Goal: Information Seeking & Learning: Check status

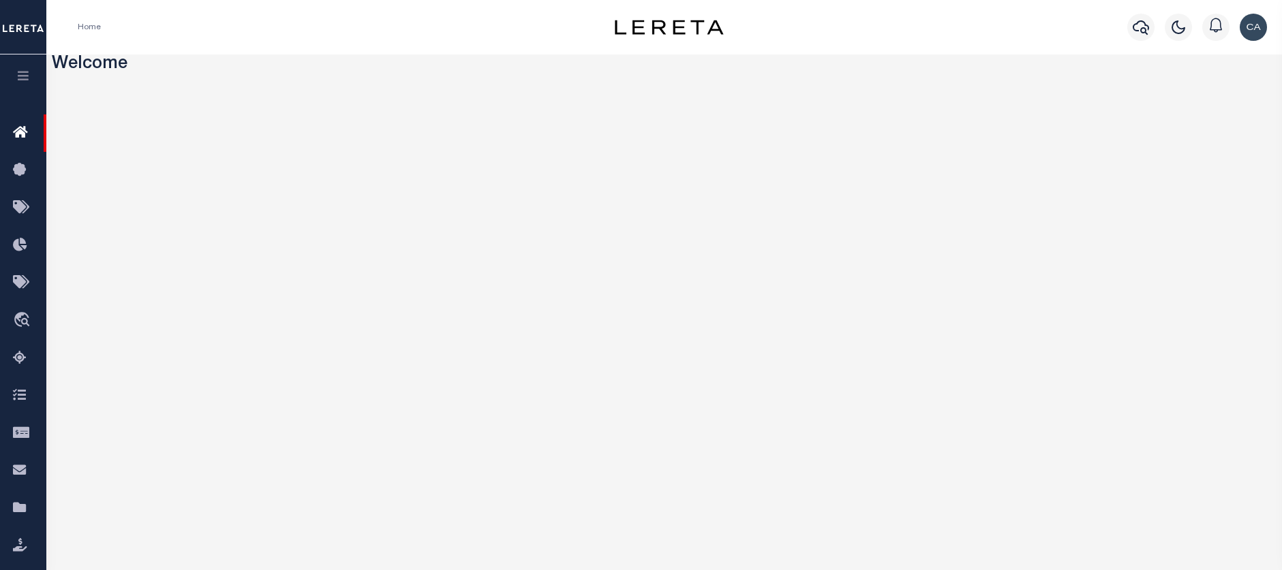
click at [18, 92] on button "button" at bounding box center [23, 78] width 46 height 46
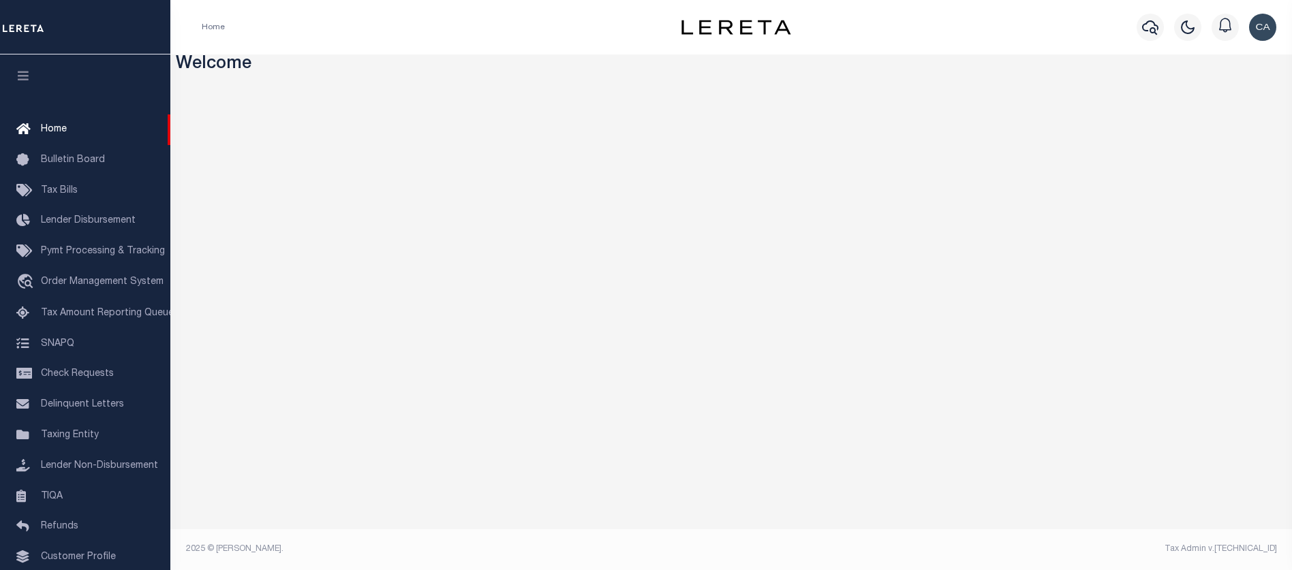
scroll to position [93, 0]
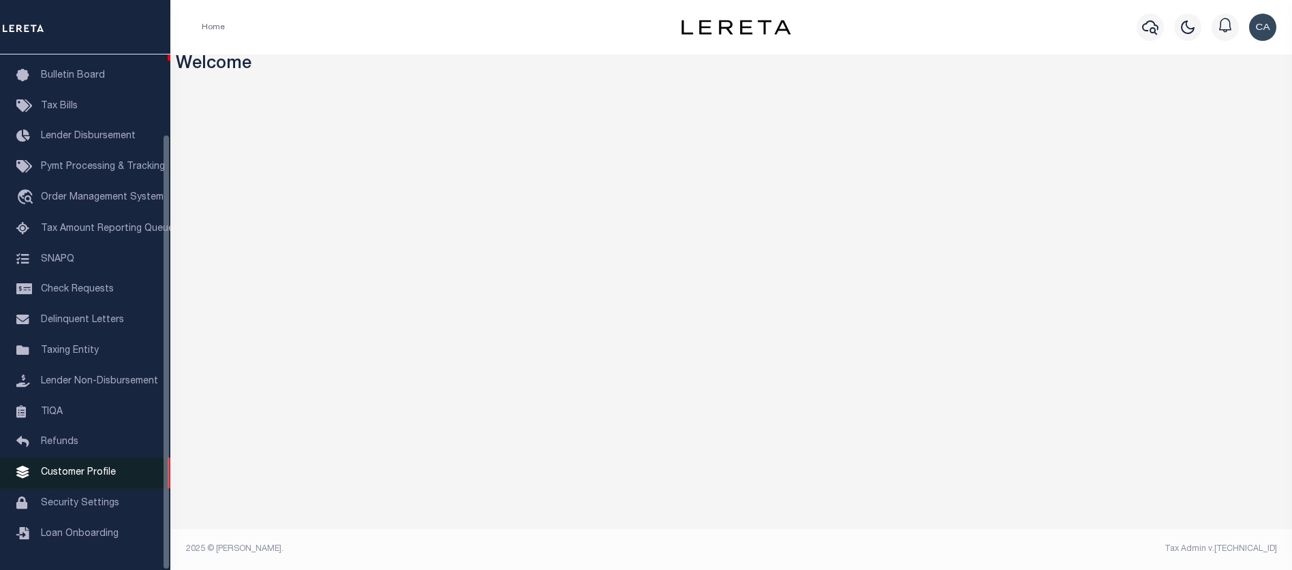
click at [120, 482] on link "Customer Profile" at bounding box center [85, 473] width 170 height 31
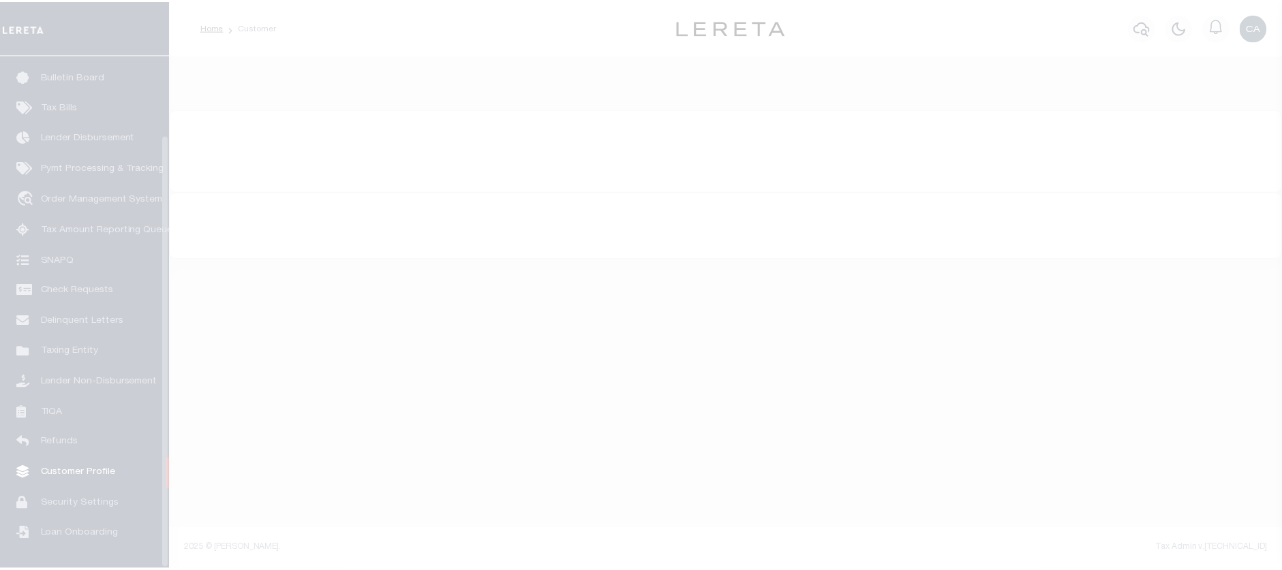
scroll to position [93, 0]
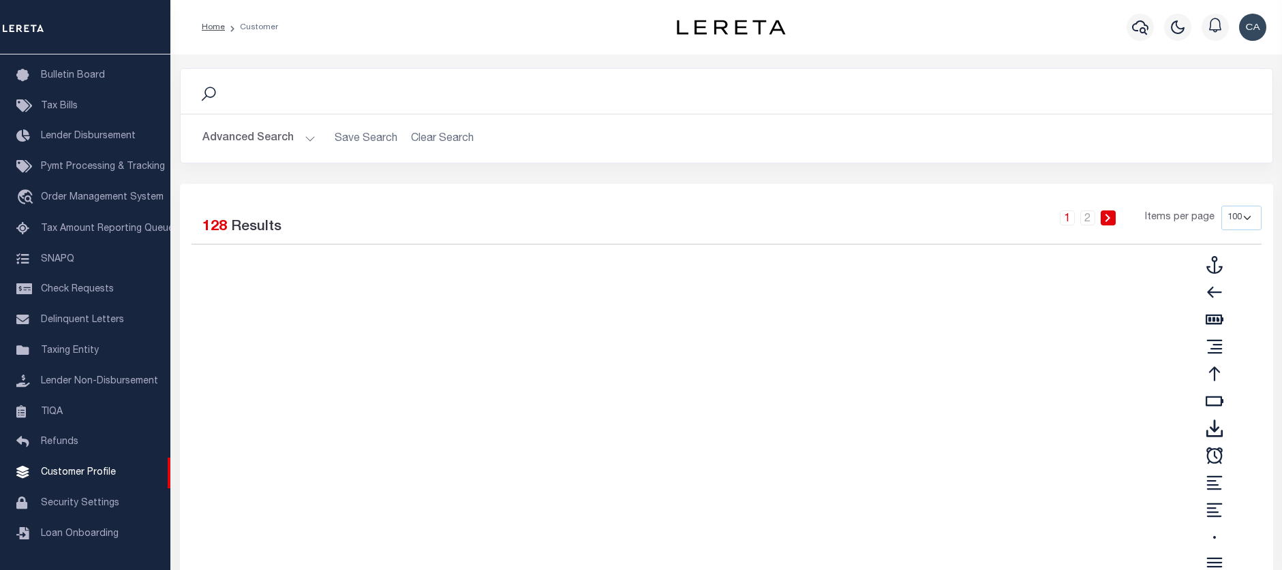
click at [283, 126] on button "Advanced Search" at bounding box center [258, 138] width 113 height 27
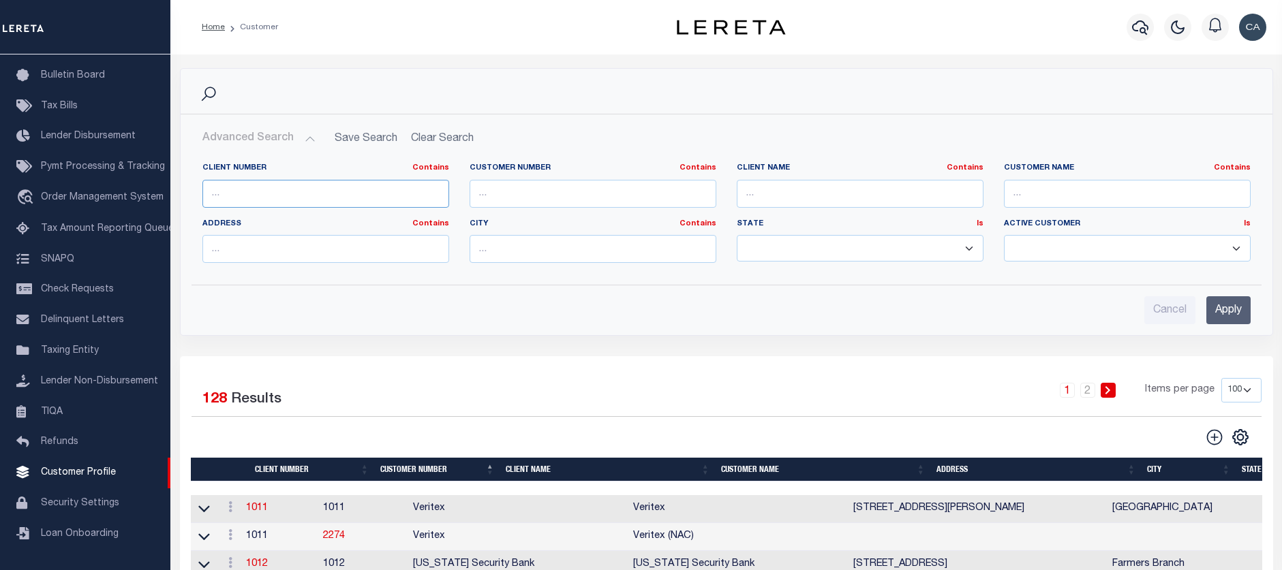
click at [309, 200] on input "text" at bounding box center [325, 194] width 247 height 28
paste input "67210"
type input "67210"
click at [1221, 314] on input "Apply" at bounding box center [1228, 310] width 44 height 28
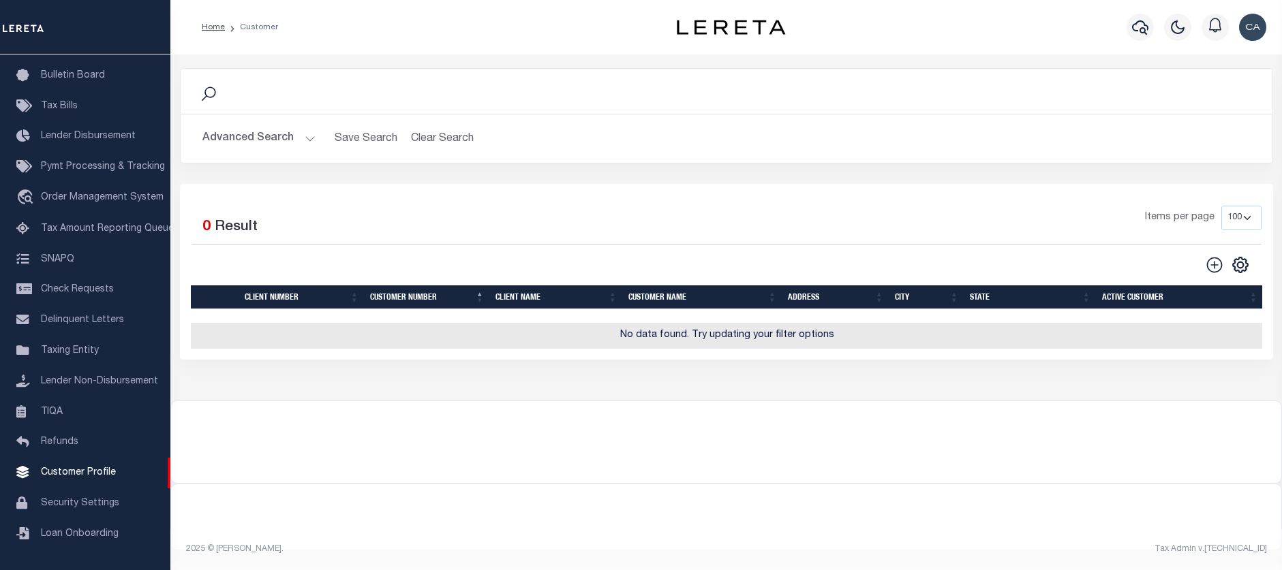
click at [213, 116] on div "Advanced Search Save Search Clear Search CustomerSearchGridWrapper_dynamictable…" at bounding box center [726, 138] width 1091 height 48
click at [234, 137] on button "Advanced Search" at bounding box center [258, 138] width 113 height 27
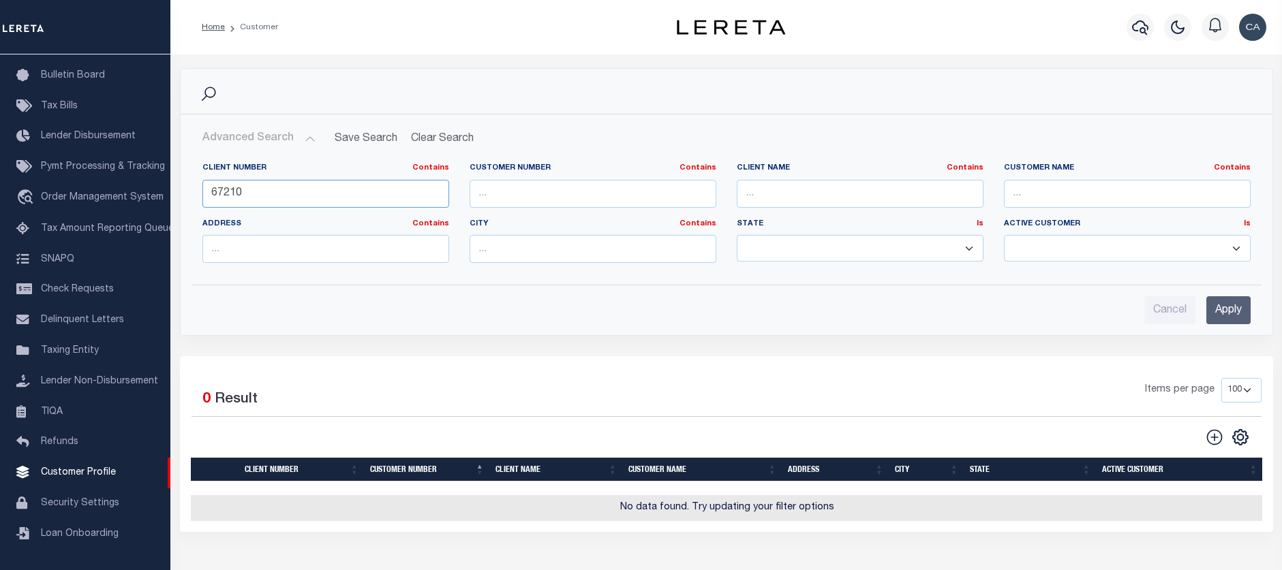
click at [278, 190] on input "67210" at bounding box center [325, 194] width 247 height 28
click at [278, 189] on input "67210" at bounding box center [325, 194] width 247 height 28
click at [674, 172] on div "Customer Number Contains Contains Is" at bounding box center [592, 185] width 247 height 45
paste input "67210"
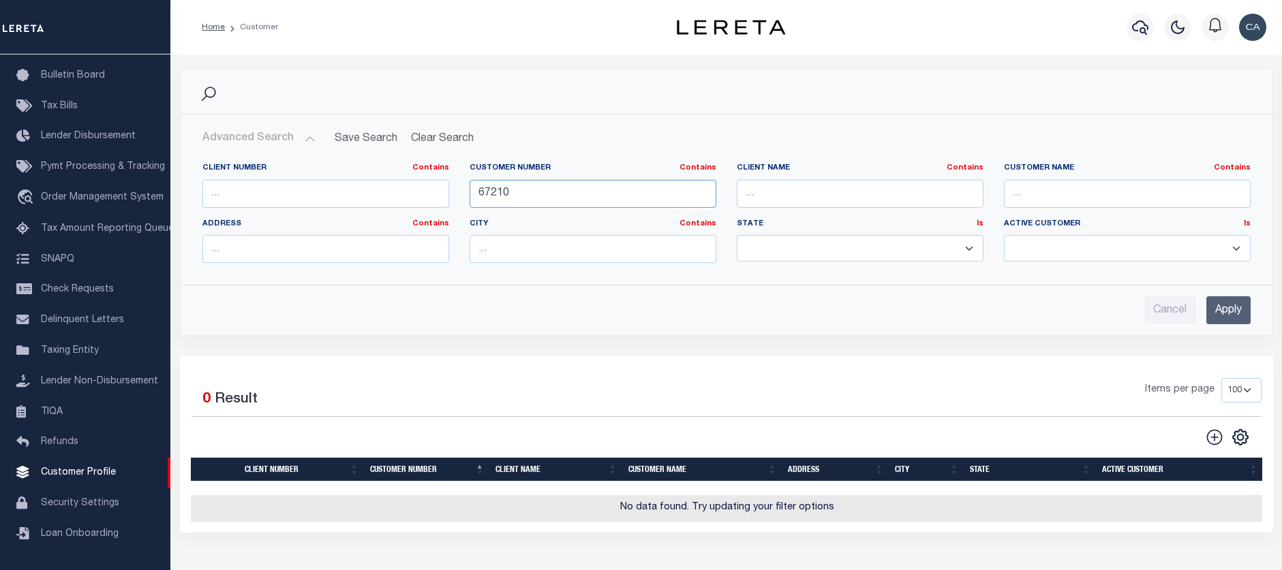
type input "67210"
click at [1245, 315] on input "Apply" at bounding box center [1228, 310] width 44 height 28
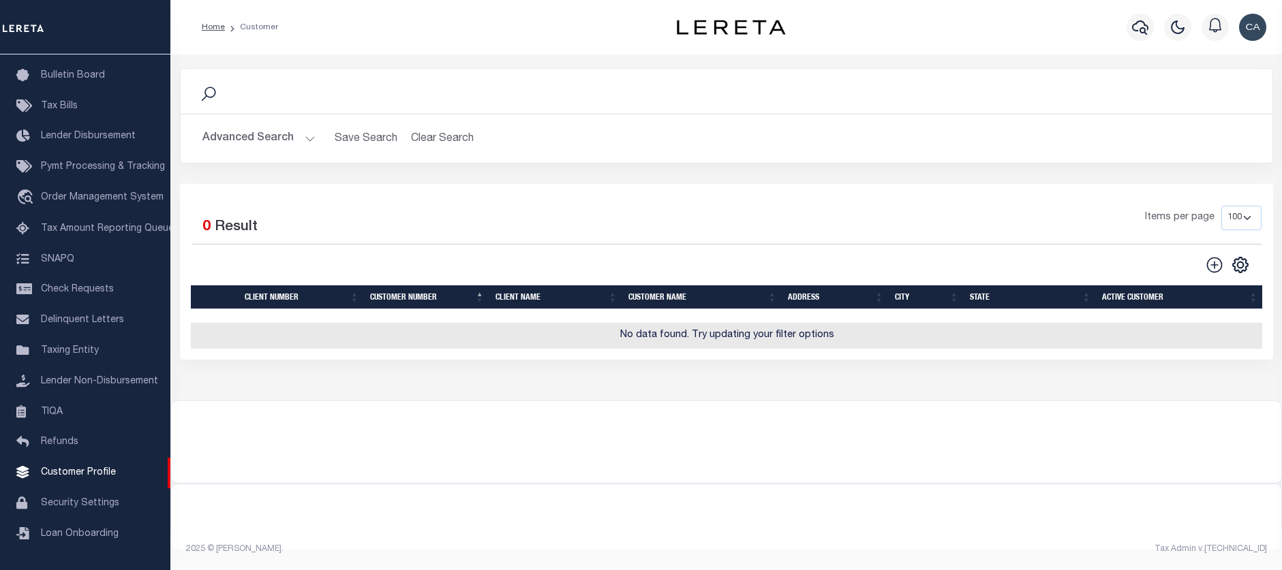
click at [264, 148] on button "Advanced Search" at bounding box center [258, 138] width 113 height 27
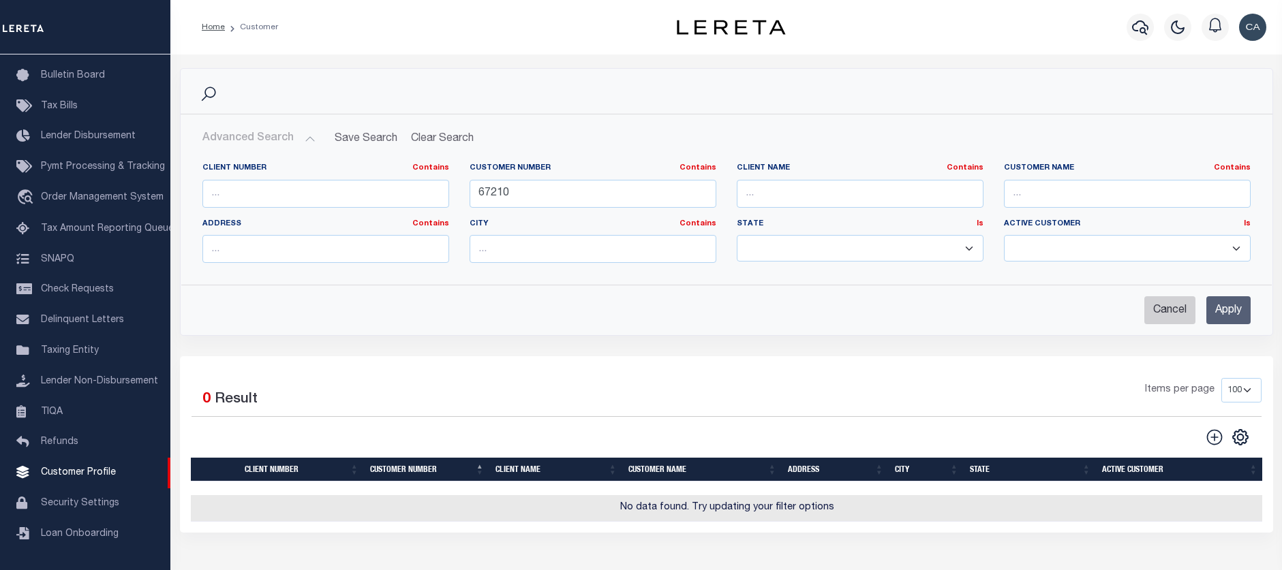
click at [1161, 303] on input "Cancel" at bounding box center [1169, 310] width 51 height 28
checkbox input "true"
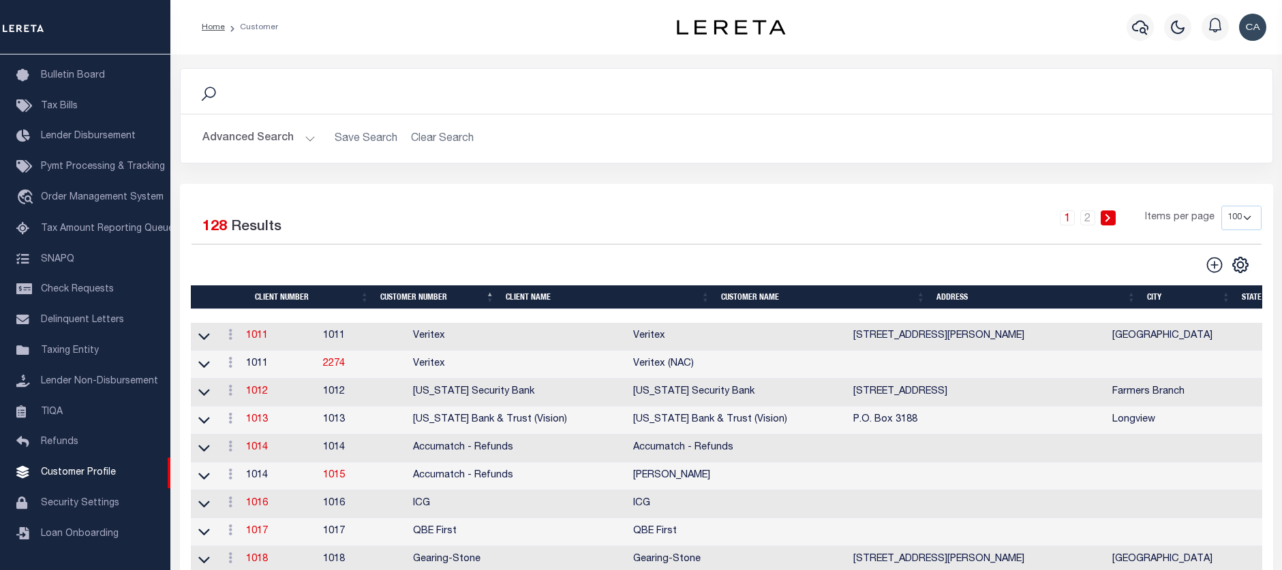
click at [268, 341] on link "1011" at bounding box center [257, 336] width 22 height 10
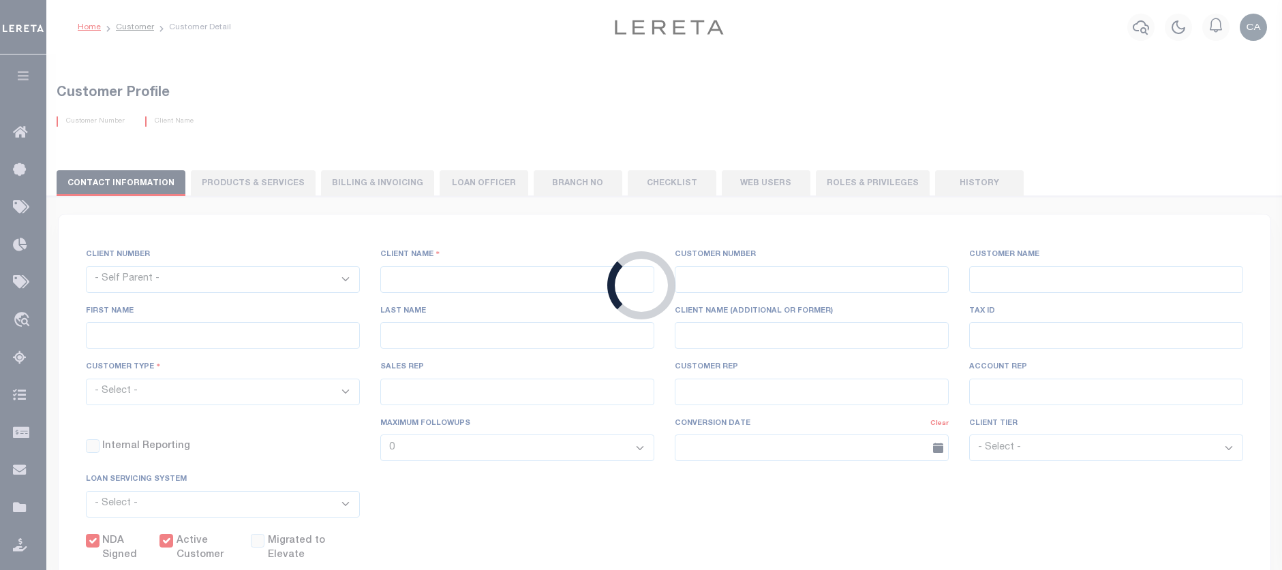
select select
type input "Veritex"
type input "1011"
type input "Veritex"
type input "Guy"
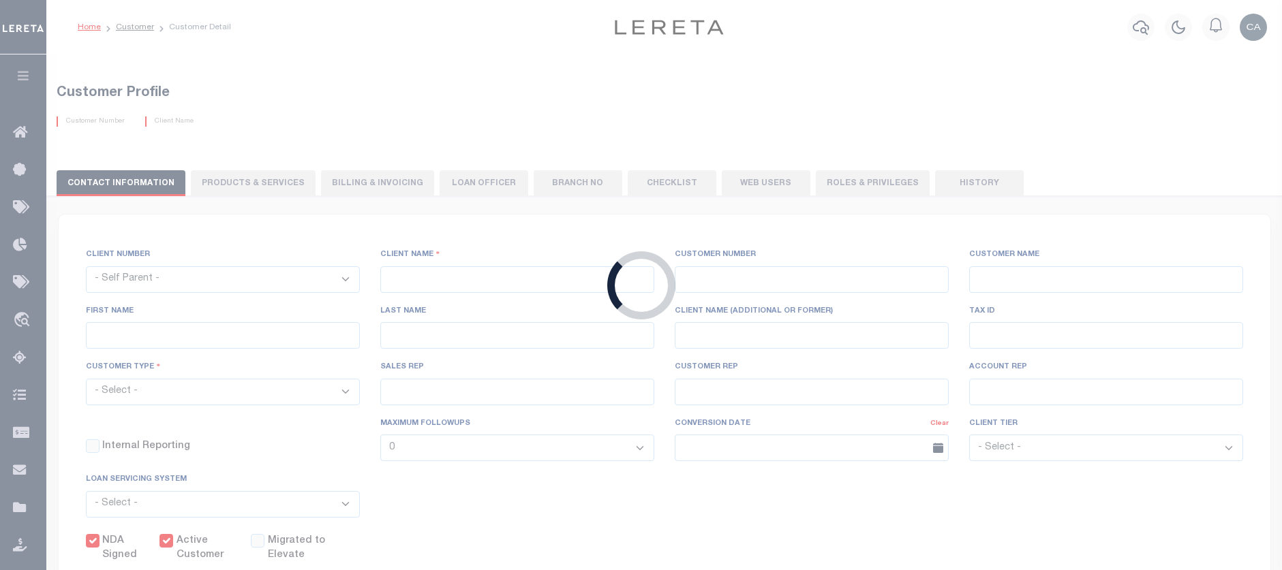
type input "[GEOGRAPHIC_DATA]"
select select "Mixed Portfolio"
type input "[PERSON_NAME]"
type input "[DATE]"
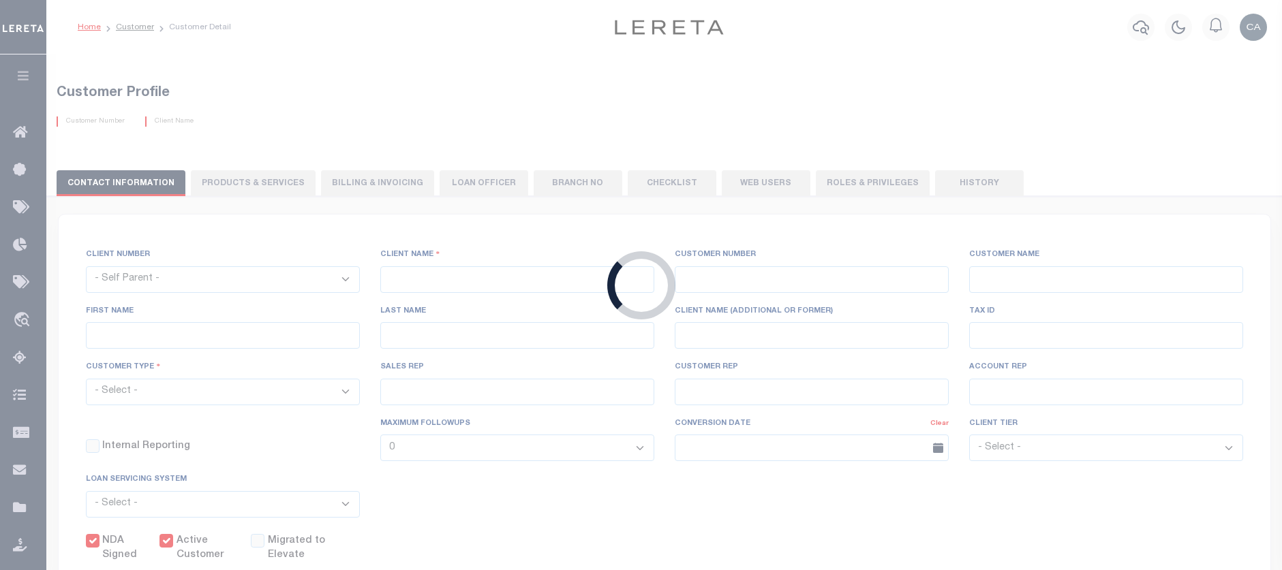
select select "Tier 3"
checkbox input "true"
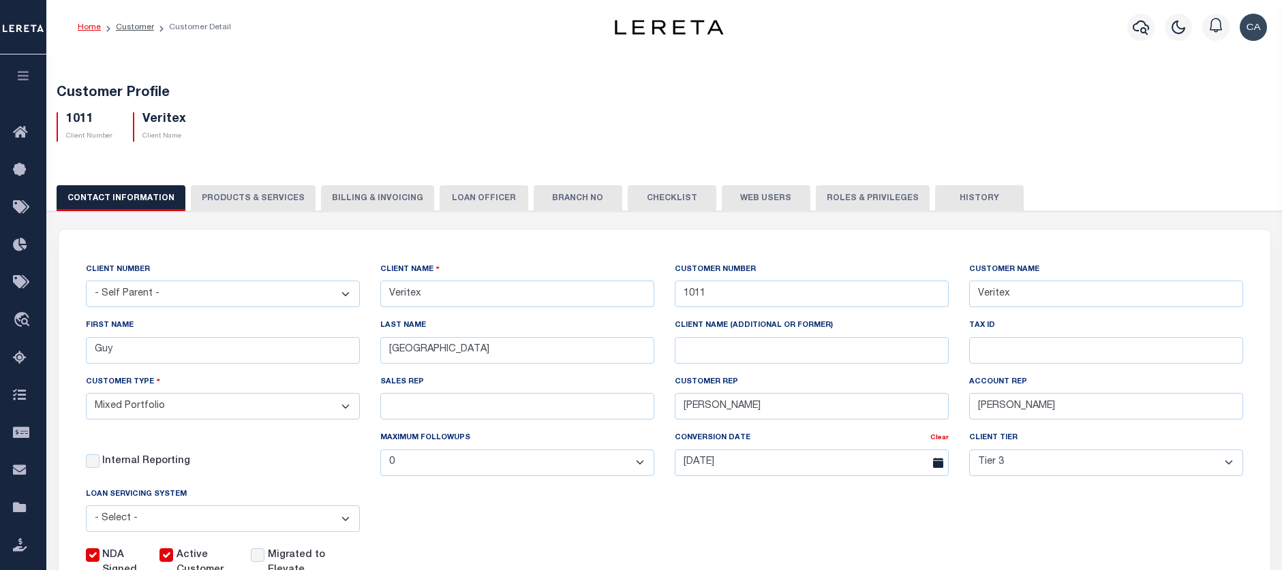
click at [267, 40] on div "Home Customer Customer Detail" at bounding box center [318, 27] width 502 height 29
click at [31, 129] on icon at bounding box center [24, 133] width 22 height 17
